Goal: Information Seeking & Learning: Learn about a topic

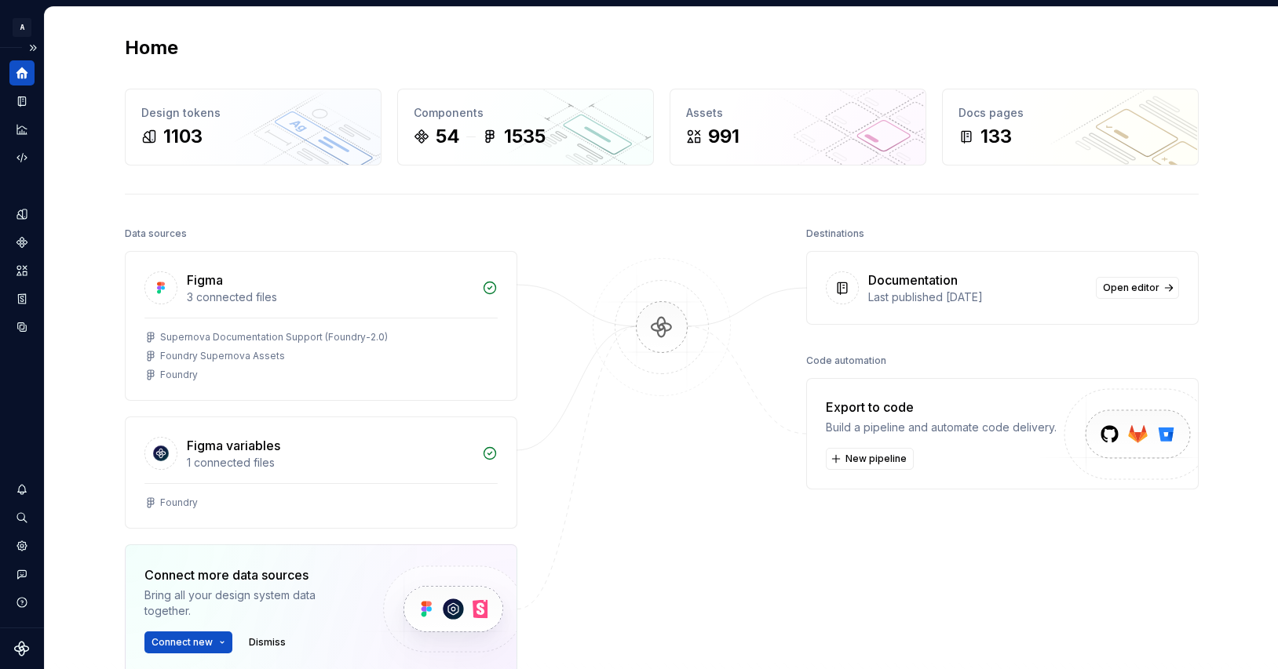
click at [27, 78] on icon "Home" at bounding box center [22, 73] width 14 height 14
click at [24, 100] on icon "Documentation" at bounding box center [23, 101] width 6 height 9
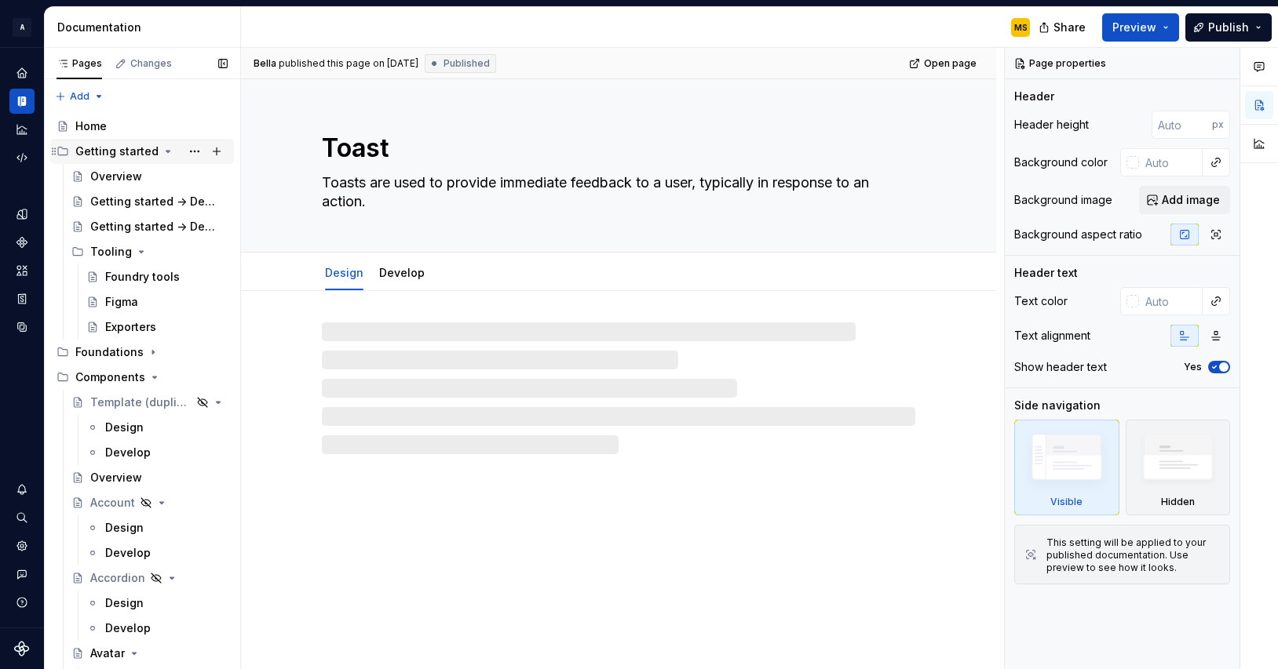
click at [165, 153] on icon "Page tree" at bounding box center [168, 151] width 13 height 13
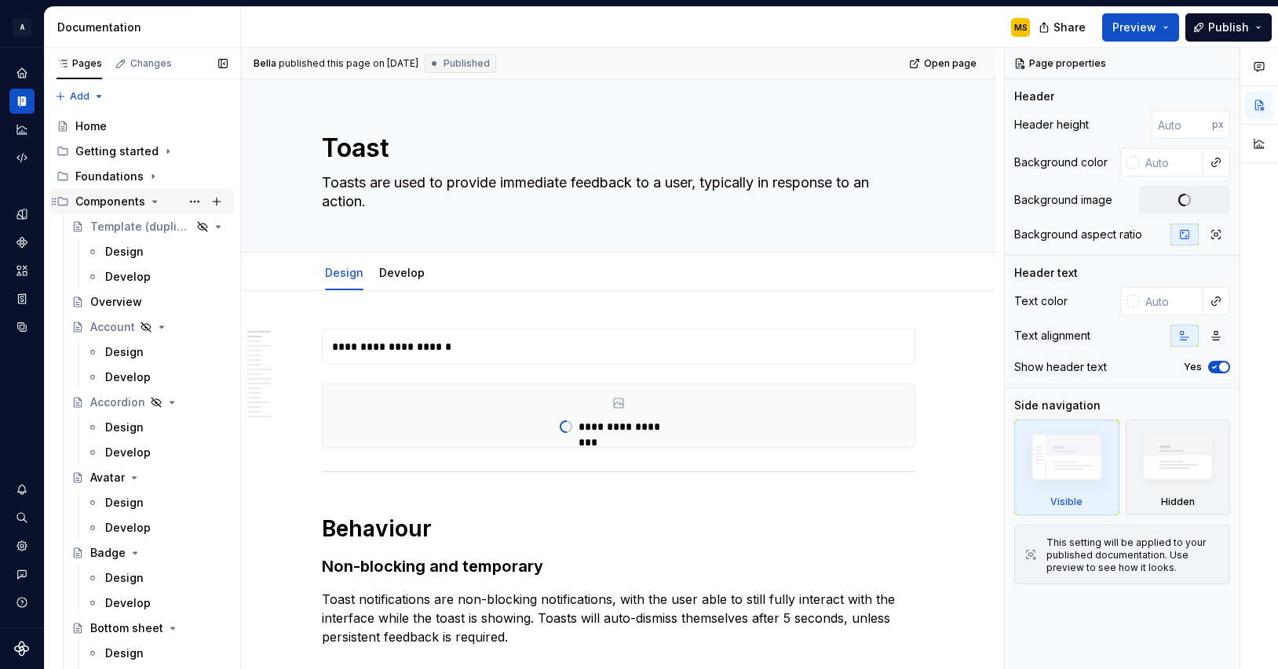
click at [153, 202] on icon "Page tree" at bounding box center [155, 202] width 4 height 2
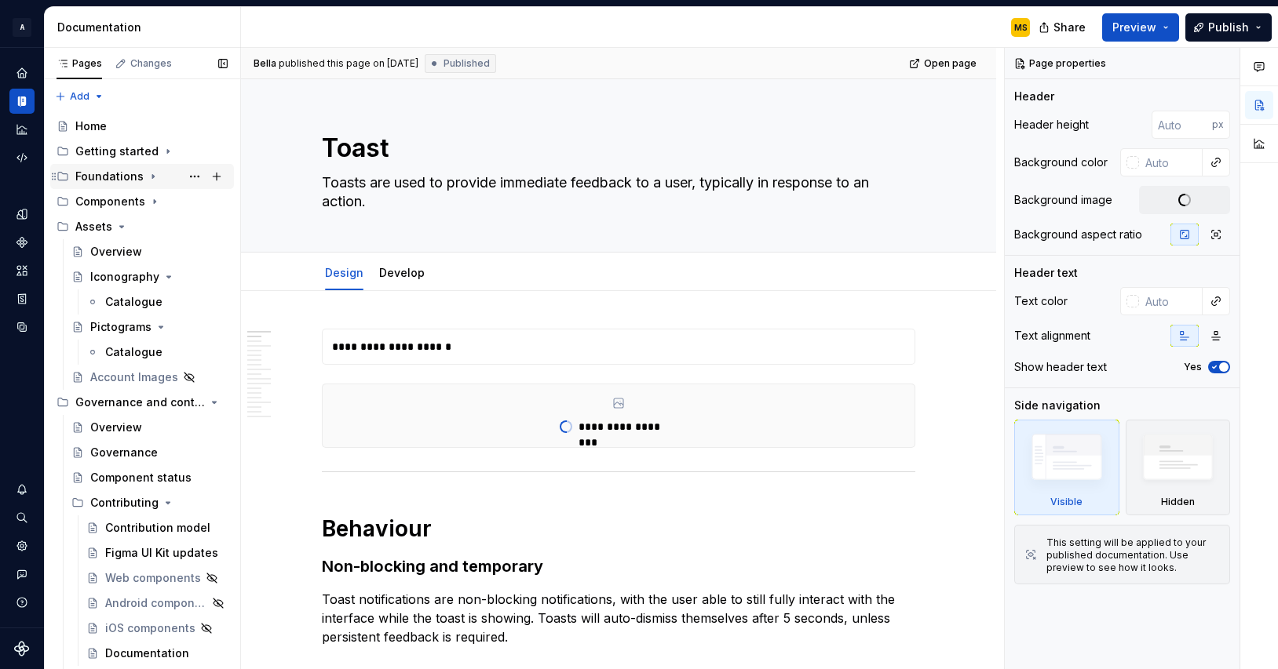
click at [151, 180] on icon "Page tree" at bounding box center [153, 176] width 13 height 13
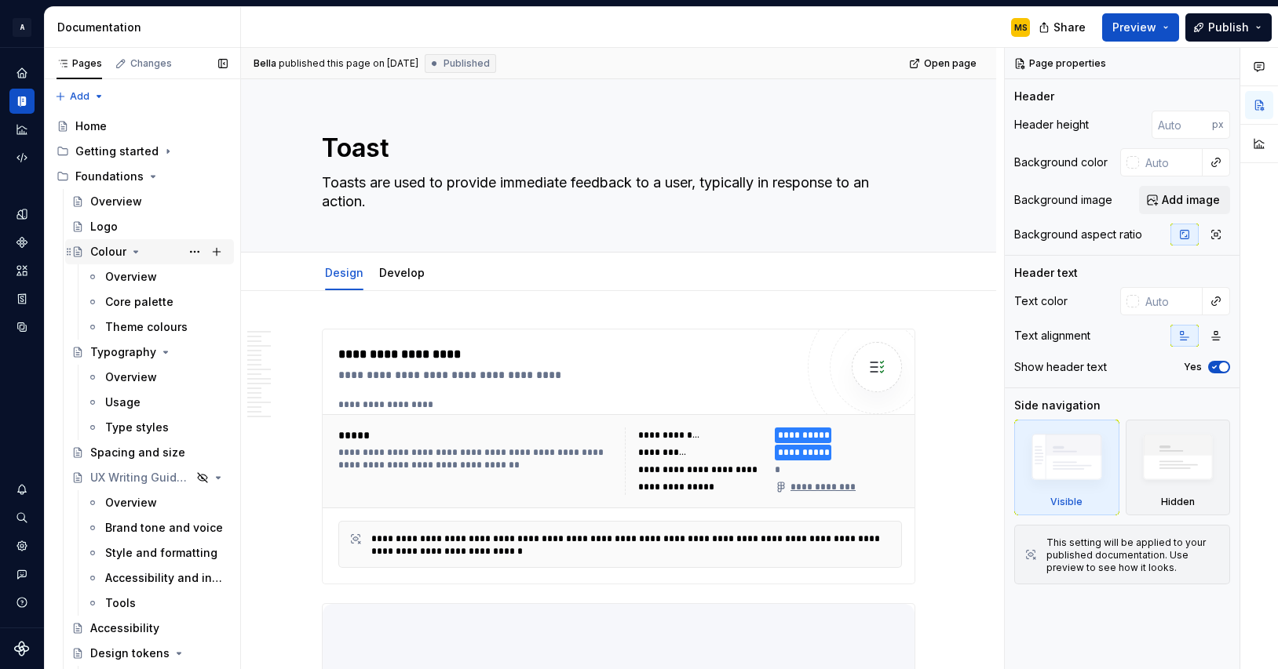
click at [137, 250] on icon "Page tree" at bounding box center [135, 252] width 13 height 13
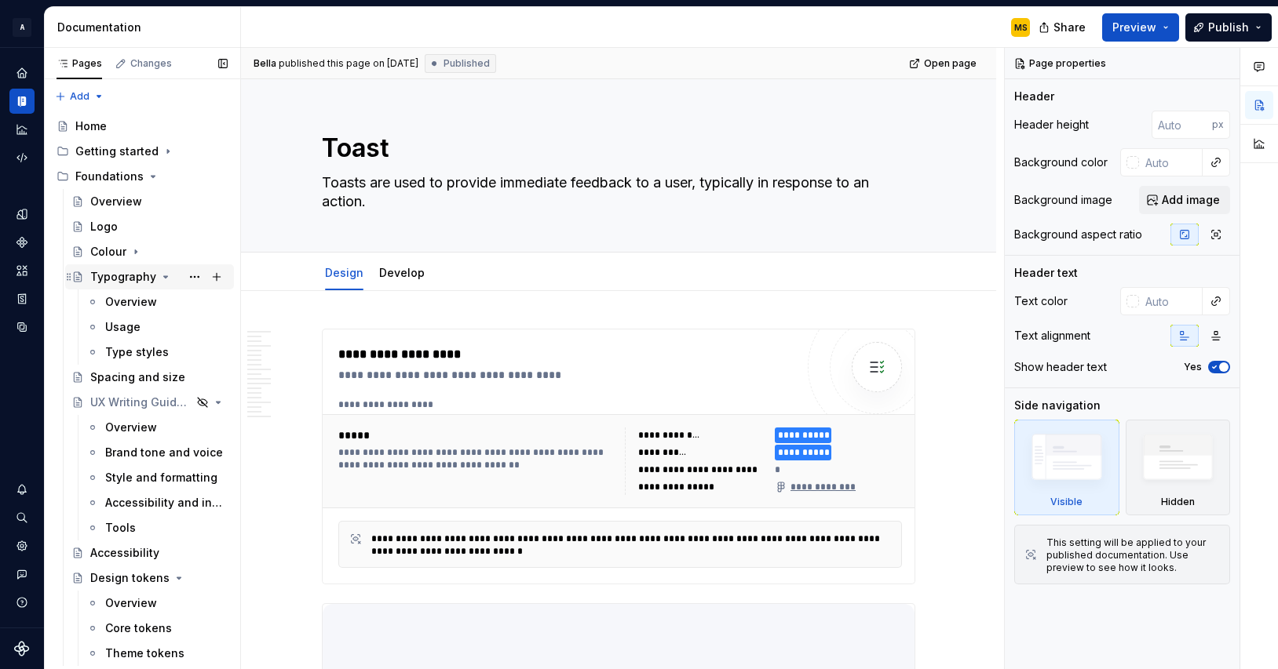
click at [159, 276] on icon "Page tree" at bounding box center [165, 277] width 13 height 13
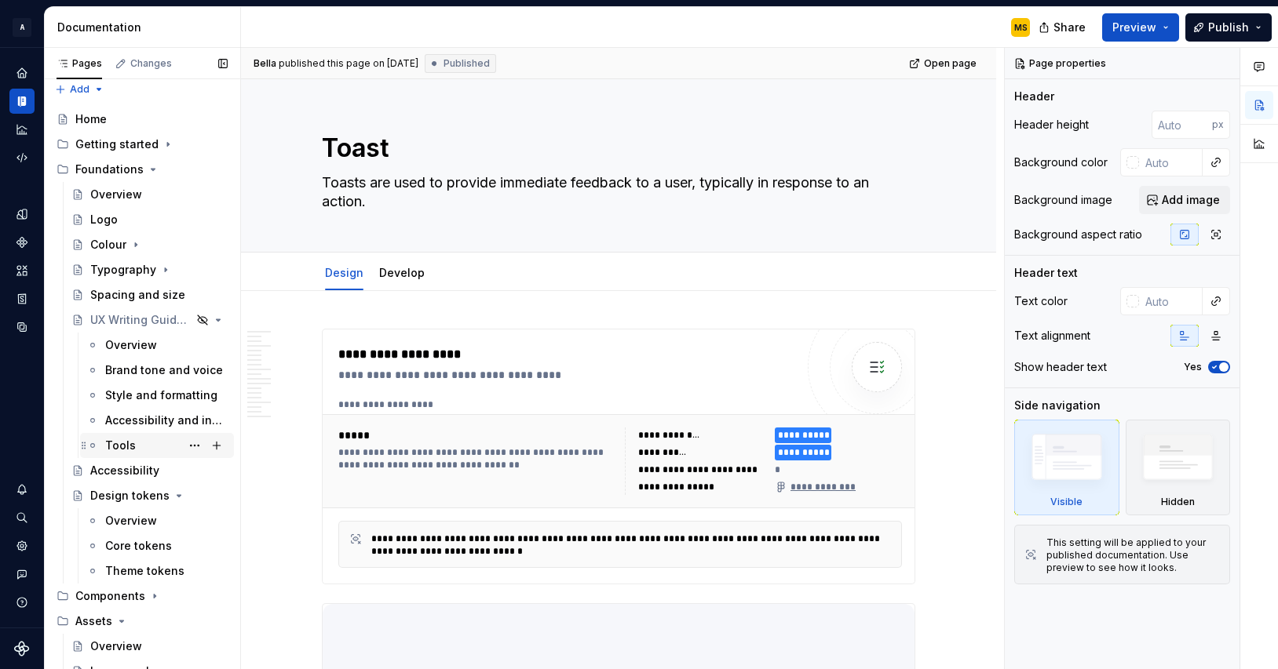
scroll to position [10, 0]
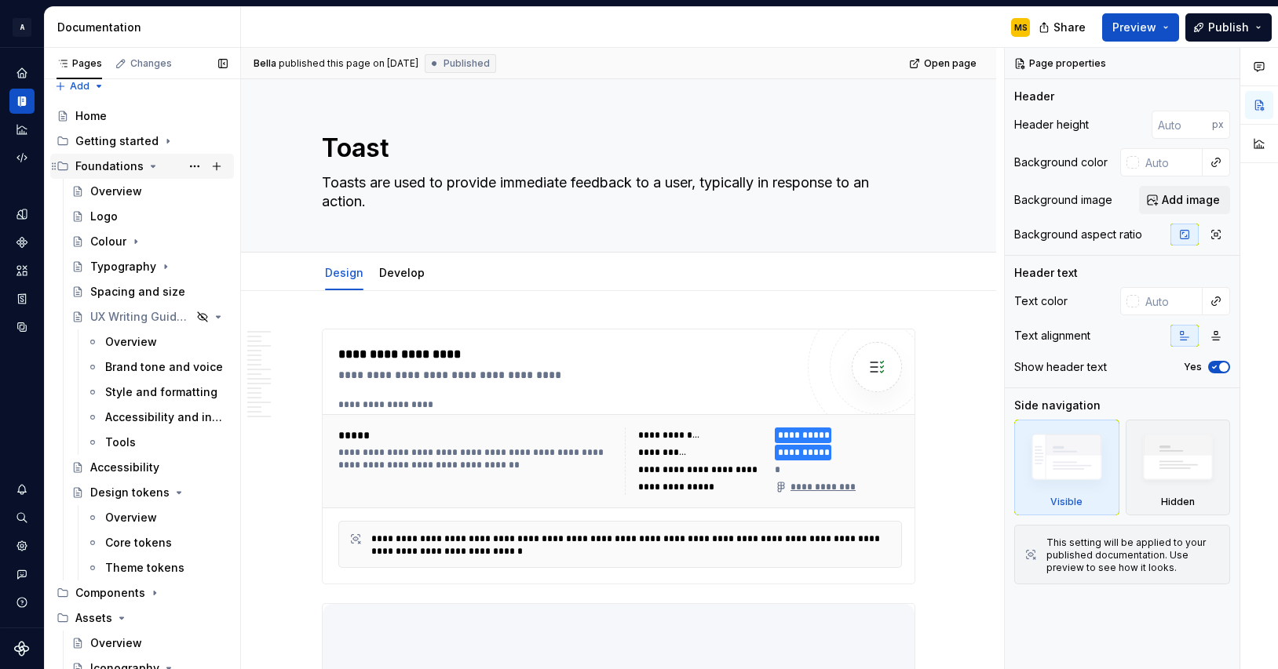
click at [151, 168] on icon "Page tree" at bounding box center [153, 166] width 13 height 13
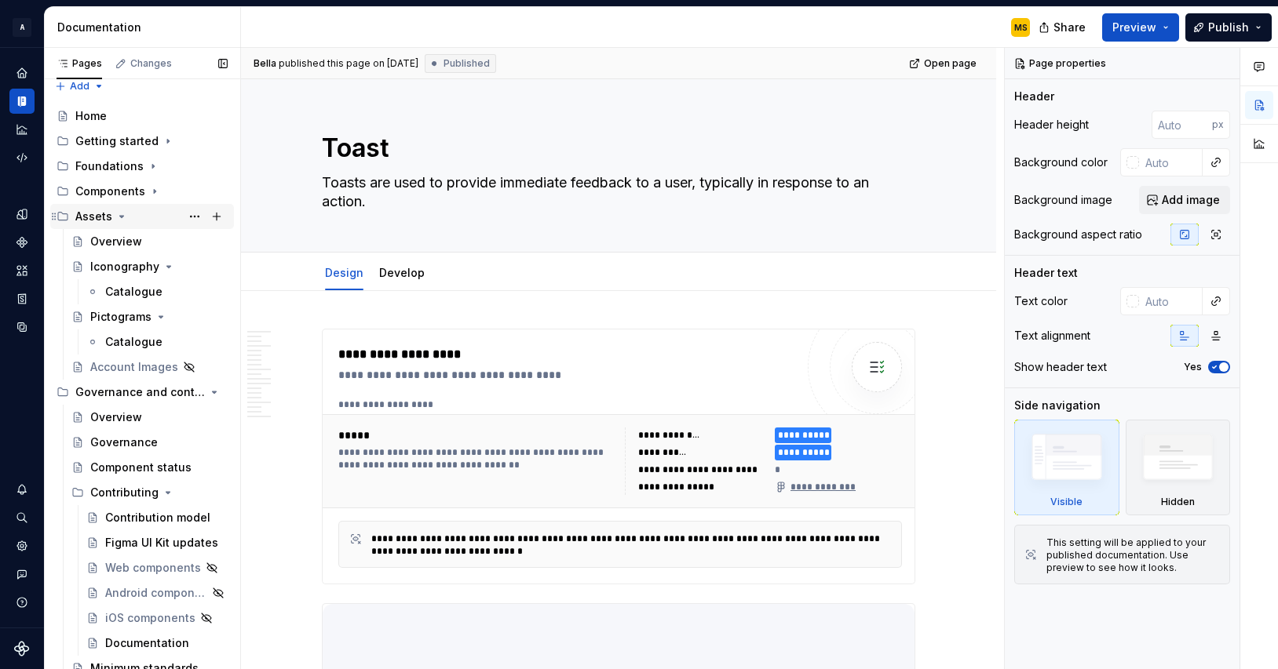
click at [121, 216] on icon "Page tree" at bounding box center [122, 217] width 4 height 2
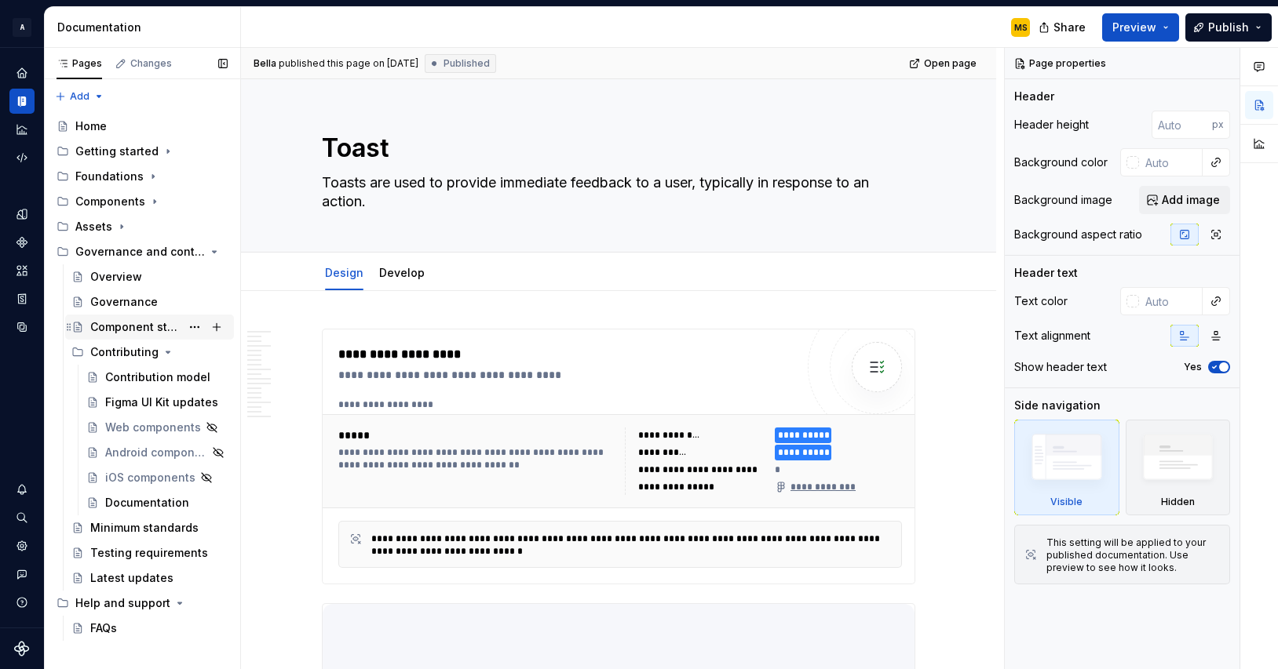
click at [138, 332] on div "Component status" at bounding box center [135, 327] width 90 height 16
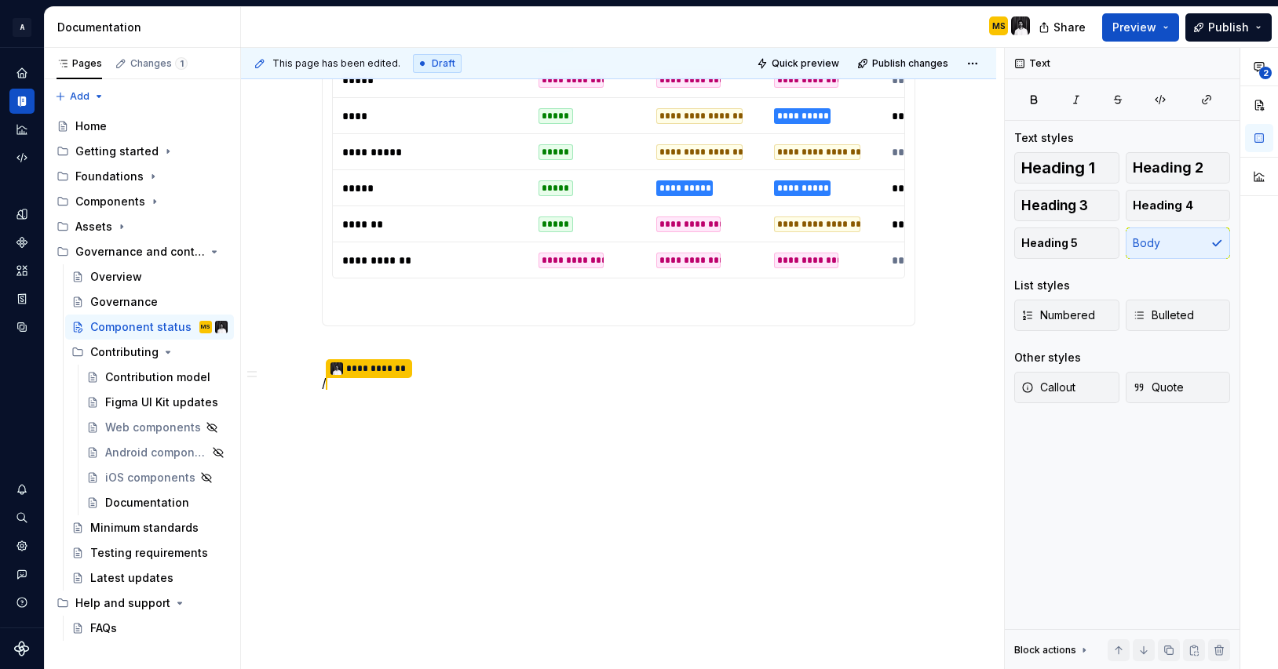
scroll to position [2363, 0]
type textarea "*"
